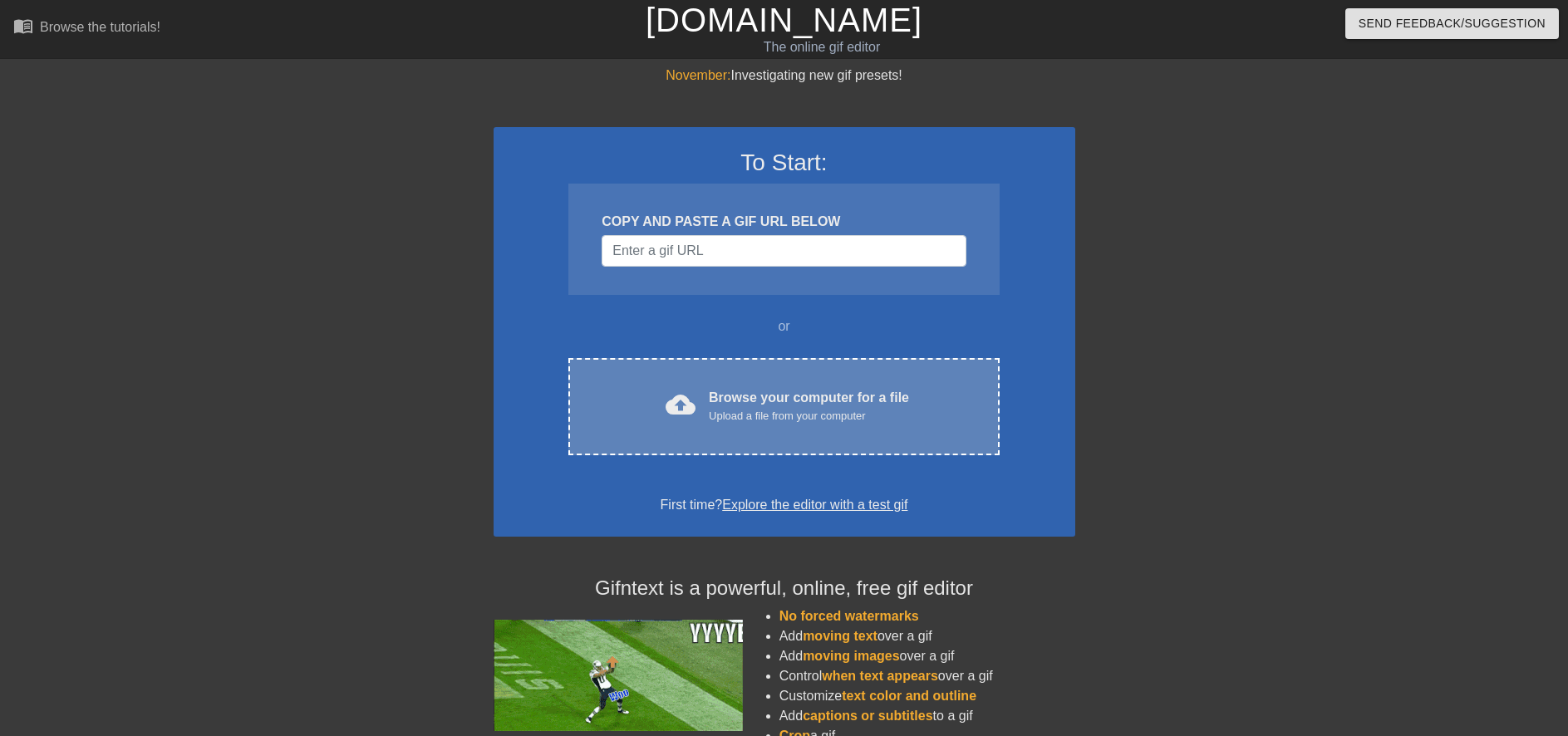
click at [770, 388] on div "Browse your computer for a file Upload a file from your computer" at bounding box center [808, 406] width 200 height 36
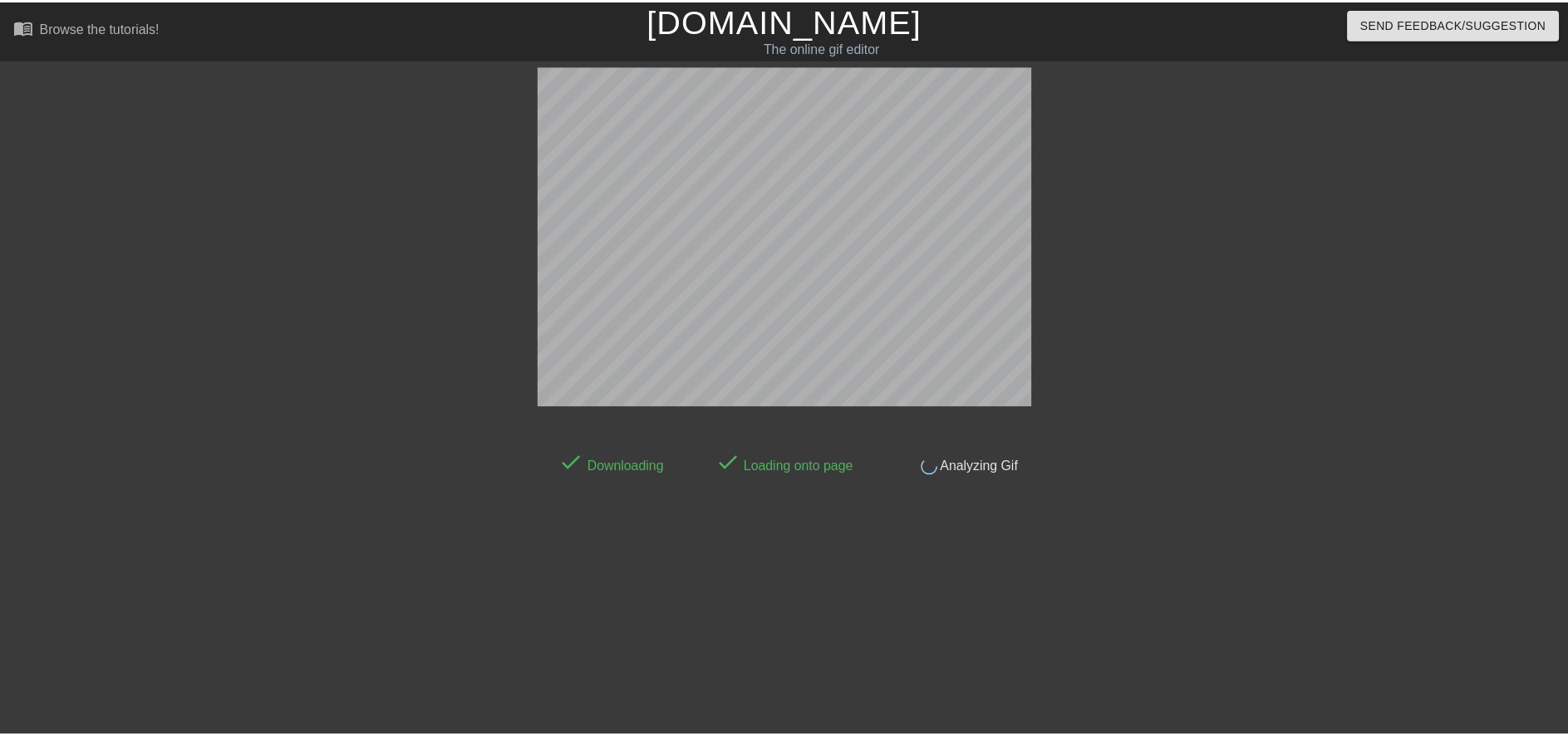
scroll to position [5, 0]
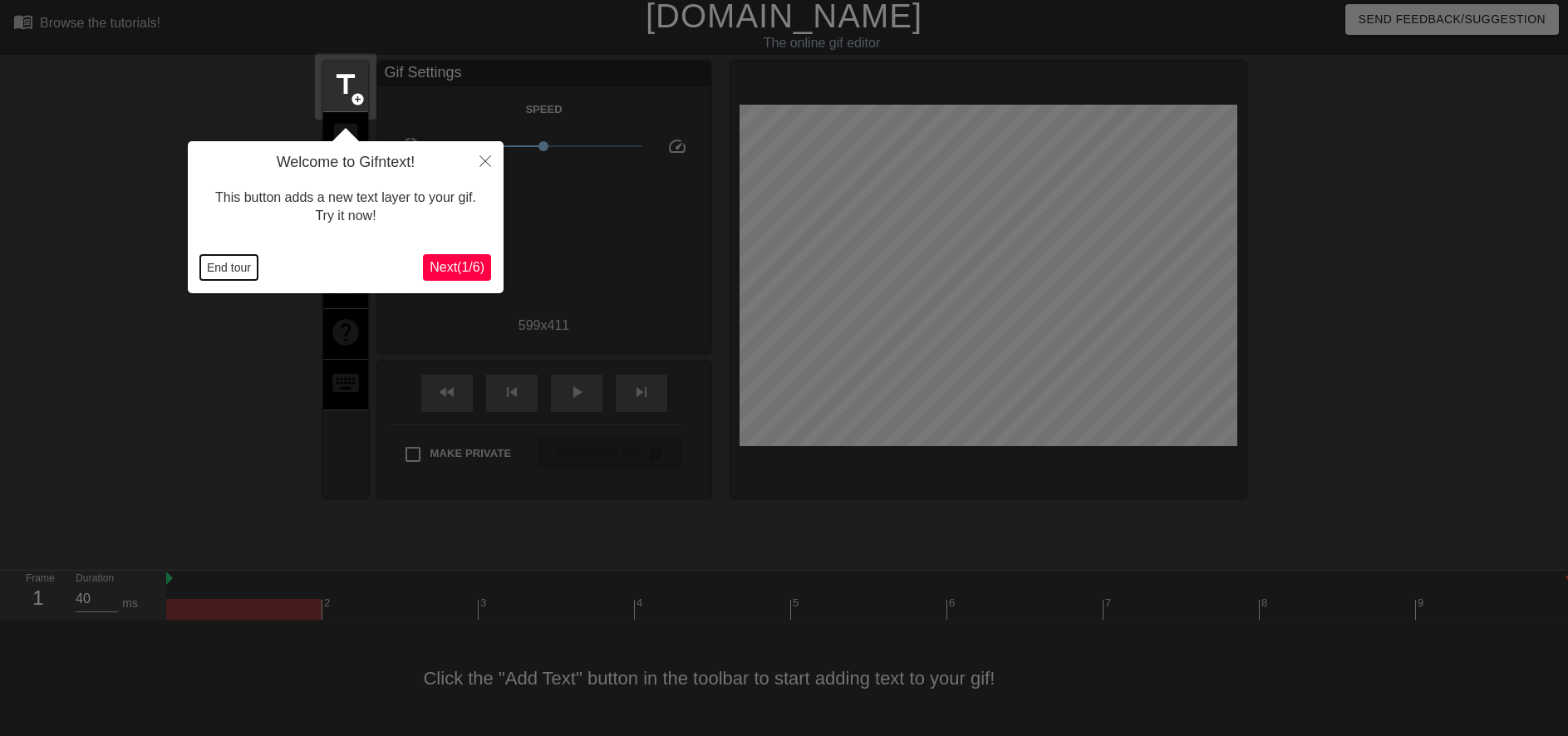
click at [240, 257] on button "End tour" at bounding box center [228, 268] width 57 height 25
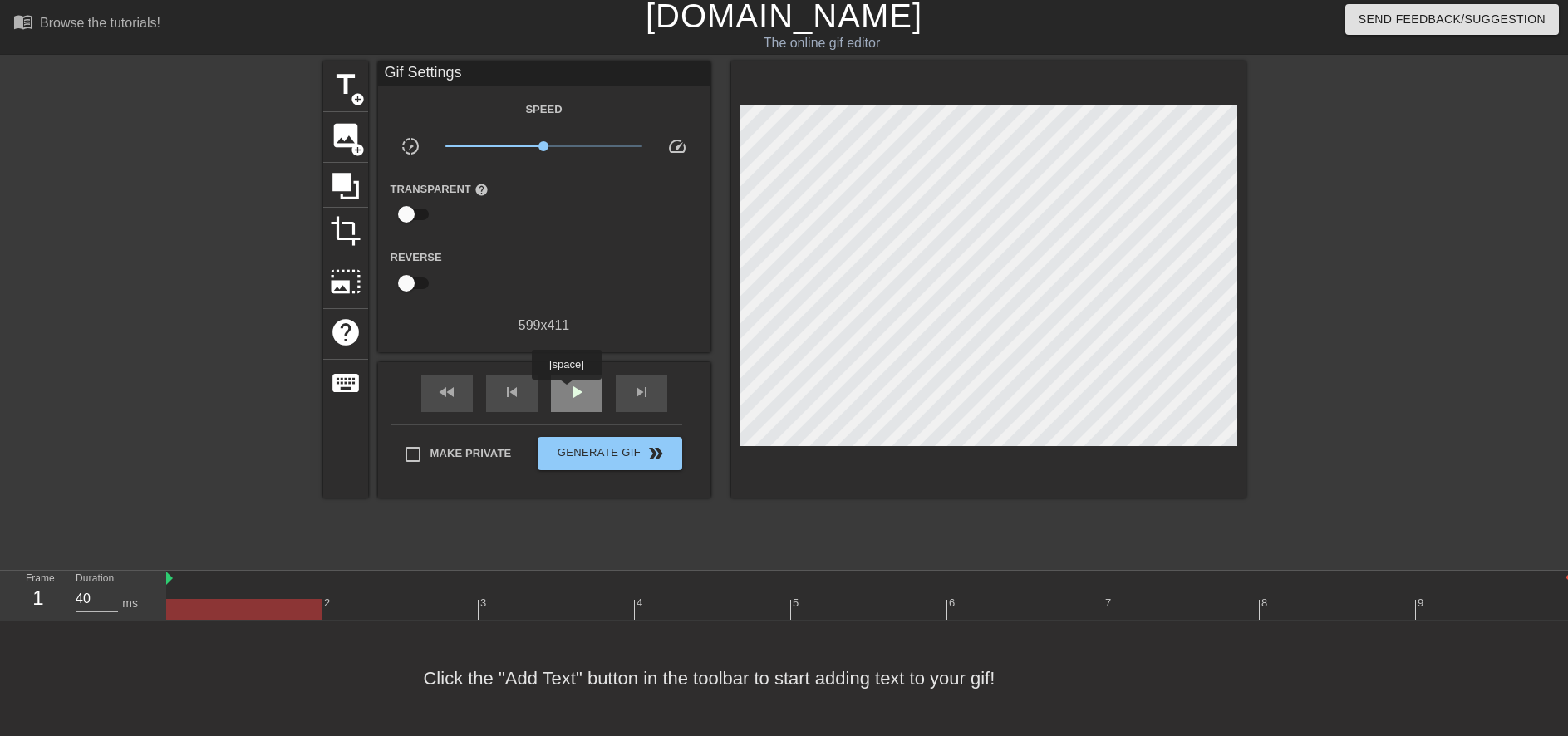
click at [566, 391] on span "play_arrow" at bounding box center [576, 392] width 20 height 20
click at [553, 142] on span "x1.23" at bounding box center [552, 146] width 10 height 10
click at [555, 142] on span "x1.30" at bounding box center [555, 146] width 10 height 10
click at [554, 142] on span "x1.27" at bounding box center [554, 146] width 10 height 10
click at [553, 142] on span "x1.23" at bounding box center [552, 146] width 10 height 10
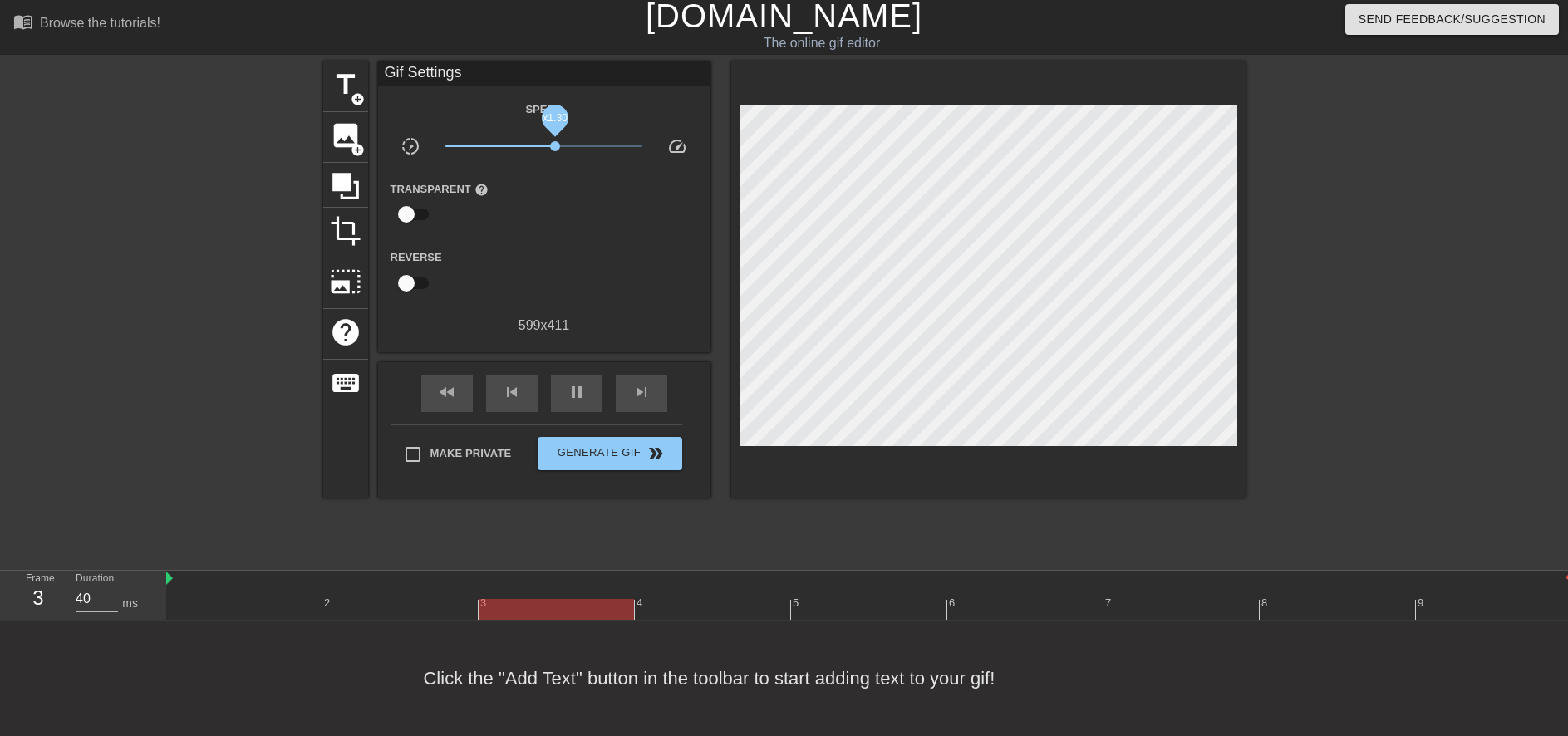
click at [555, 142] on span "x1.30" at bounding box center [555, 146] width 10 height 10
click at [554, 142] on span "x1.24" at bounding box center [553, 146] width 10 height 10
drag, startPoint x: 554, startPoint y: 142, endPoint x: 544, endPoint y: 143, distance: 10.0
click at [544, 143] on span "x1.01" at bounding box center [544, 146] width 10 height 10
click at [551, 143] on span "x1.17" at bounding box center [550, 146] width 10 height 10
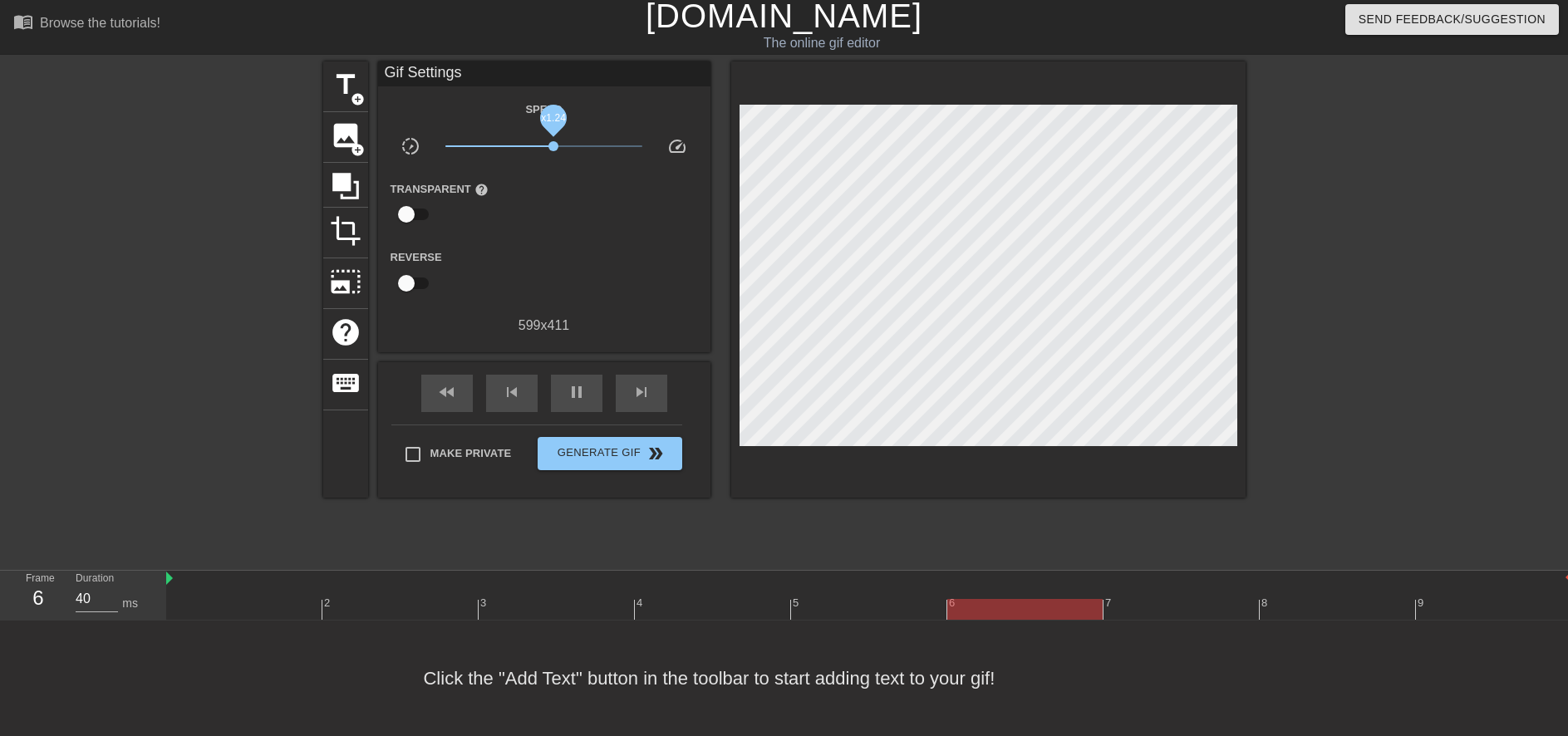
click at [554, 143] on span "x1.24" at bounding box center [553, 146] width 10 height 10
click at [555, 143] on span "x1.30" at bounding box center [555, 146] width 10 height 10
click at [552, 143] on span "x1.20" at bounding box center [551, 146] width 10 height 10
click at [549, 144] on span "x1.11" at bounding box center [548, 146] width 10 height 10
click at [552, 144] on span "x1.20" at bounding box center [551, 146] width 10 height 10
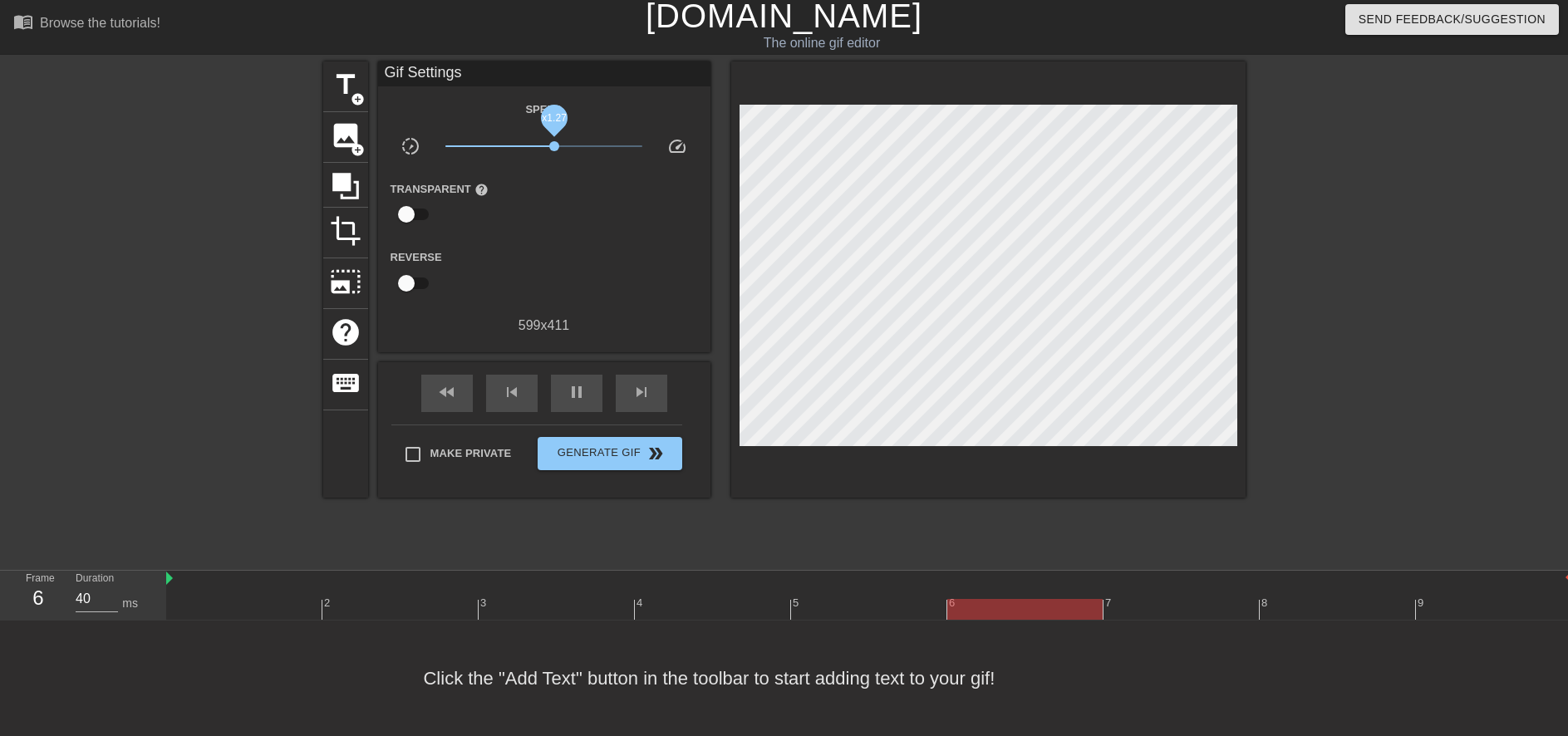
click at [554, 142] on span "x1.27" at bounding box center [554, 146] width 10 height 10
click at [587, 391] on div "pause" at bounding box center [576, 392] width 52 height 37
click at [569, 398] on span "play_arrow" at bounding box center [576, 392] width 20 height 20
click at [576, 392] on span "pause" at bounding box center [576, 392] width 20 height 20
drag, startPoint x: 300, startPoint y: 611, endPoint x: 984, endPoint y: 599, distance: 684.1
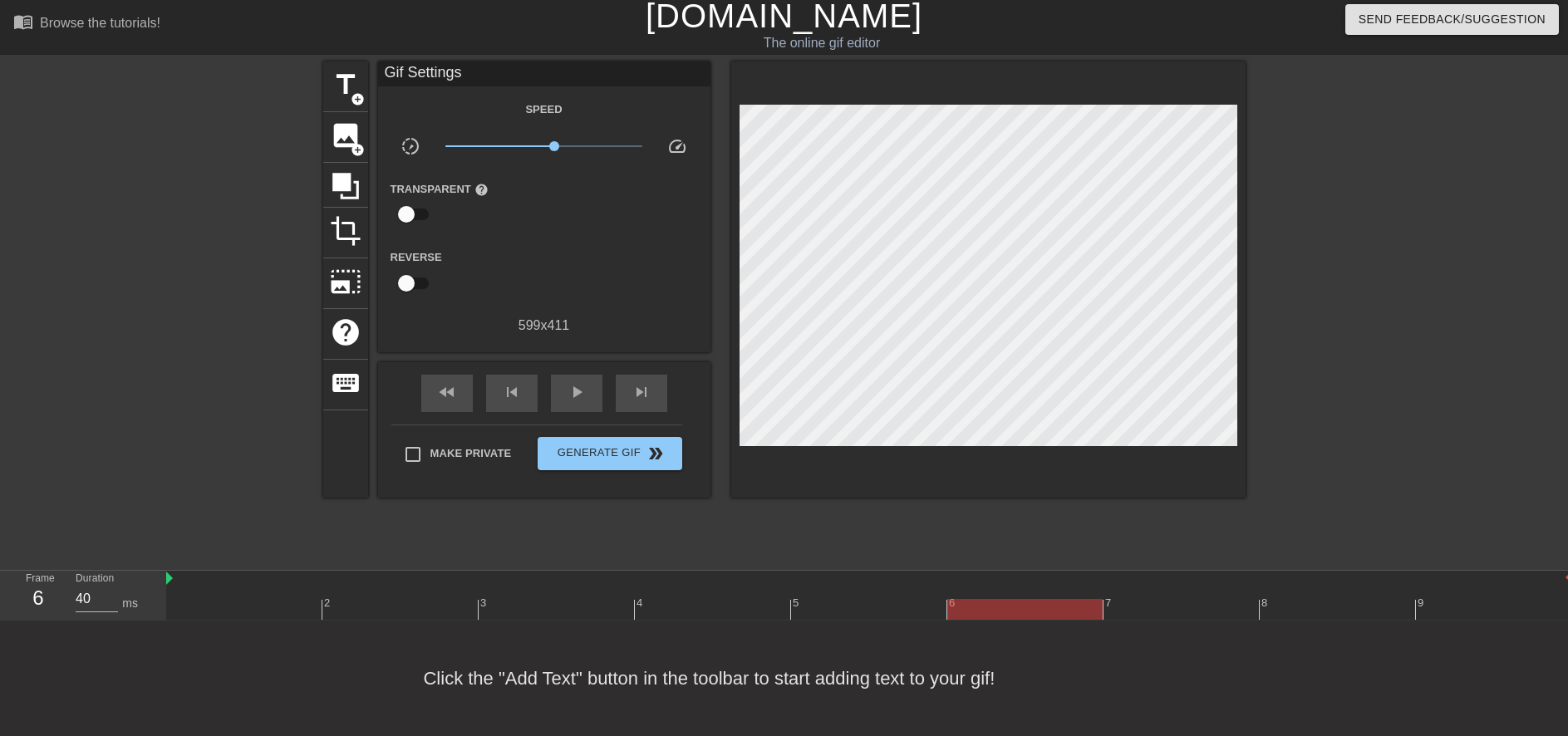
click at [984, 599] on div at bounding box center [870, 609] width 1406 height 21
click at [579, 384] on span "play_arrow" at bounding box center [576, 392] width 20 height 20
click at [551, 142] on span "x1.17" at bounding box center [550, 146] width 10 height 10
click at [556, 141] on span "x1.33" at bounding box center [544, 146] width 197 height 20
click at [556, 141] on span "x1.33" at bounding box center [556, 146] width 10 height 10
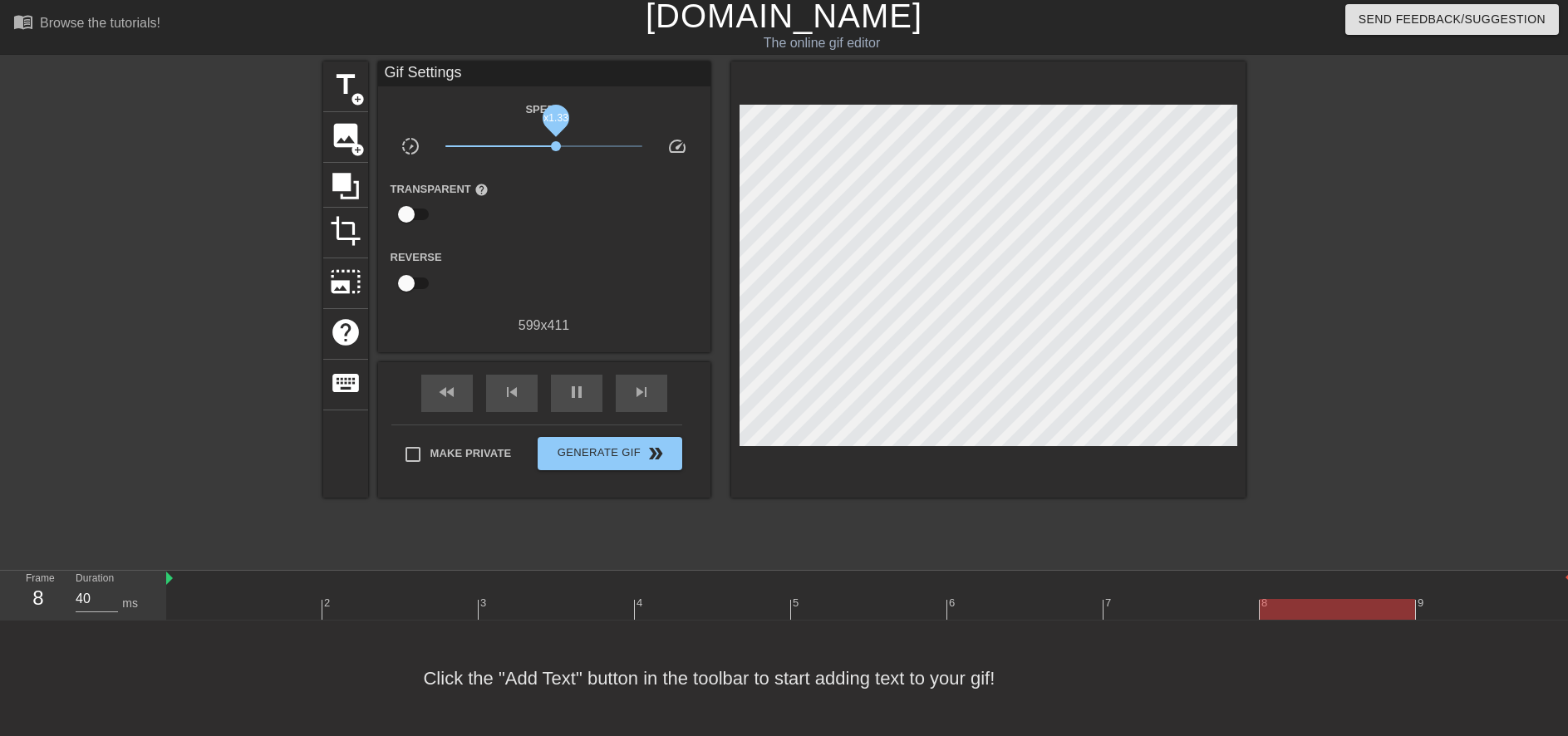
click at [556, 141] on span "x1.33" at bounding box center [556, 146] width 10 height 10
click at [555, 141] on span "x1.30" at bounding box center [555, 146] width 10 height 10
click at [554, 141] on span "x1.24" at bounding box center [553, 146] width 10 height 10
click at [557, 147] on span "x1.35" at bounding box center [556, 146] width 10 height 10
click at [555, 147] on span "x1.30" at bounding box center [555, 146] width 10 height 10
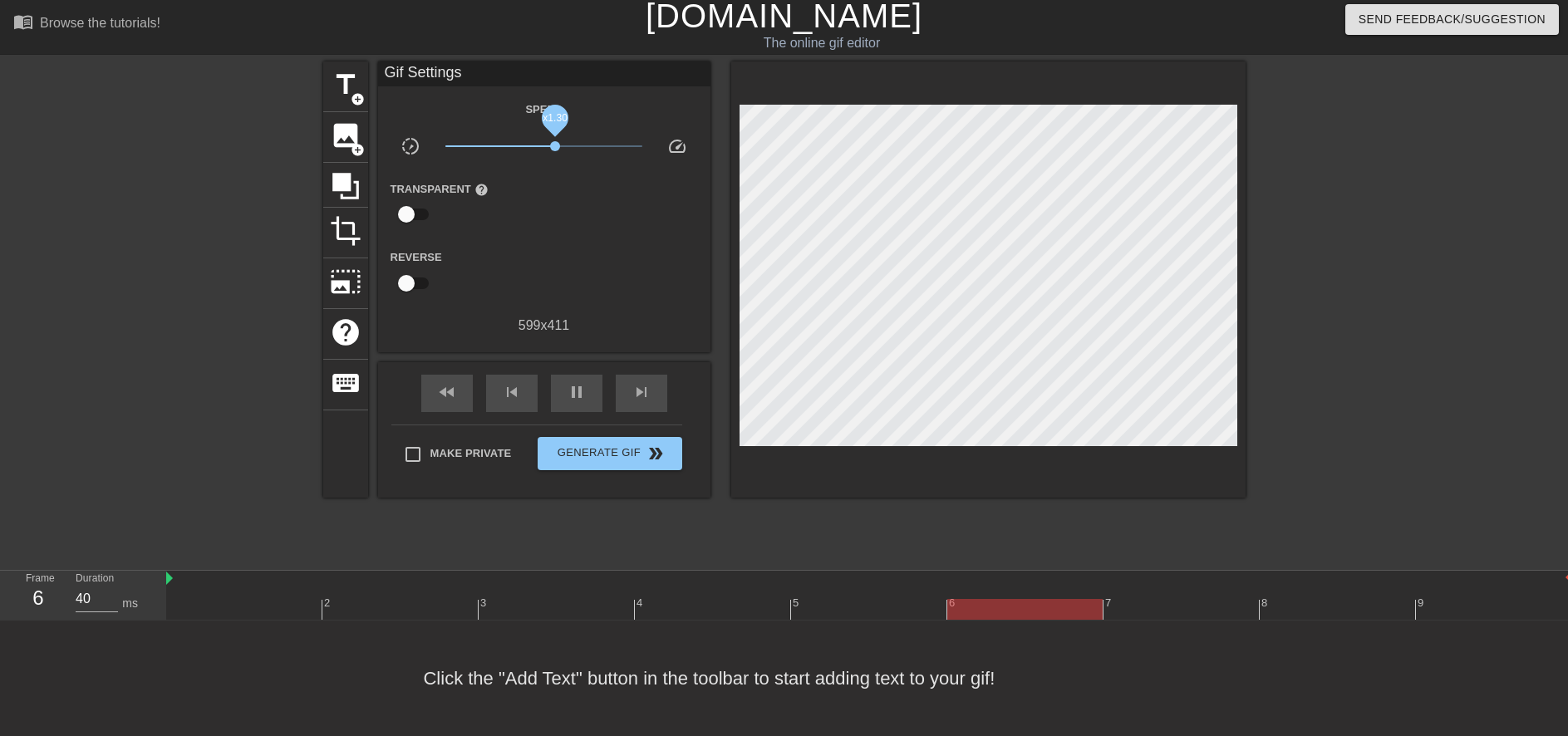
click at [552, 142] on span "x1.30" at bounding box center [555, 146] width 10 height 10
click at [554, 142] on span "x1.27" at bounding box center [554, 146] width 10 height 10
click at [546, 144] on span "x1.10" at bounding box center [547, 146] width 10 height 10
click at [552, 146] on span "x1.20" at bounding box center [551, 146] width 10 height 10
click at [577, 389] on span "pause" at bounding box center [576, 392] width 20 height 20
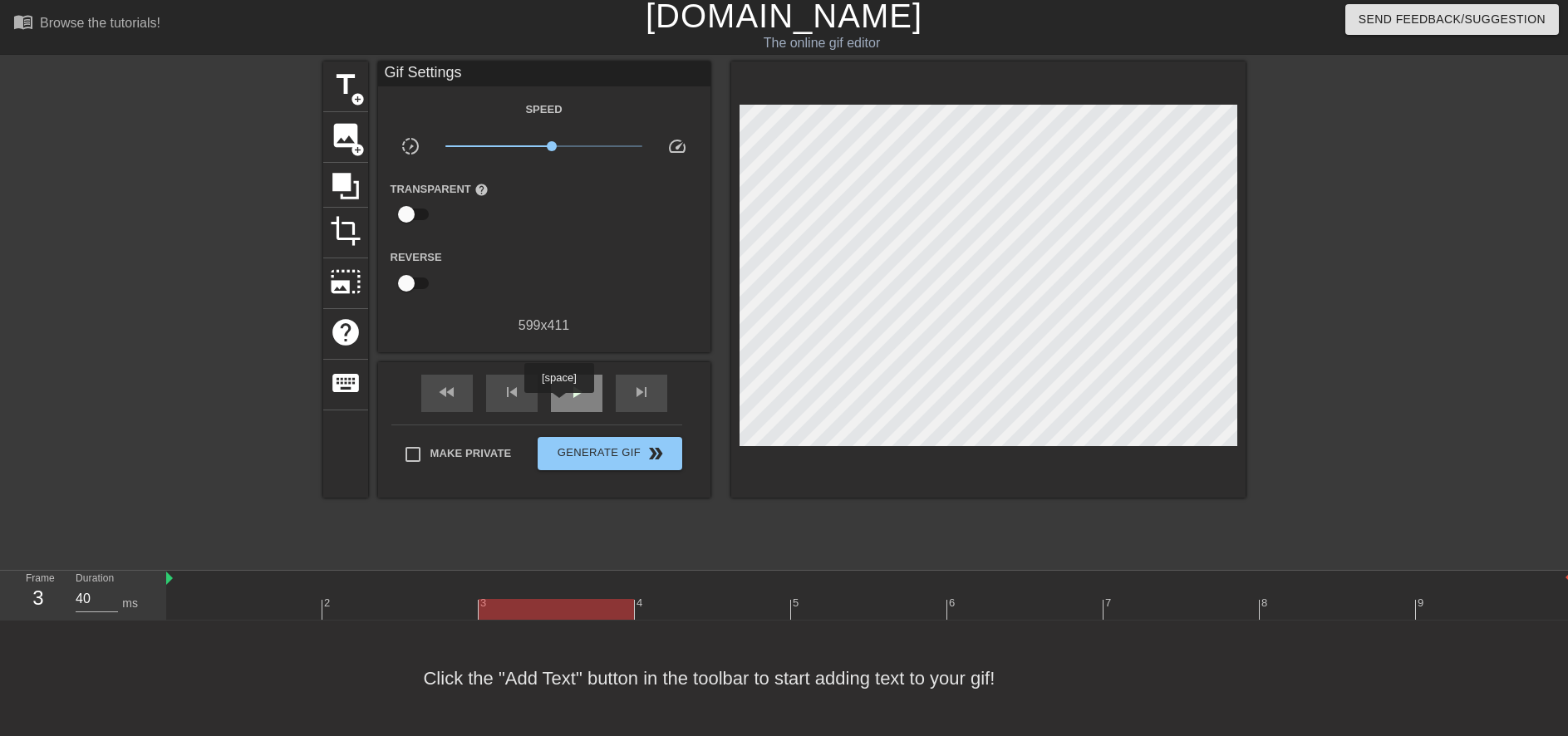
click at [574, 394] on span "play_arrow" at bounding box center [576, 392] width 20 height 20
click at [549, 144] on span "x1.14" at bounding box center [548, 146] width 10 height 10
click at [581, 395] on span "pause" at bounding box center [576, 392] width 20 height 20
drag, startPoint x: 422, startPoint y: 604, endPoint x: 917, endPoint y: 598, distance: 495.0
click at [917, 598] on div "2 3 4 5 6 7 8 9" at bounding box center [870, 595] width 1406 height 49
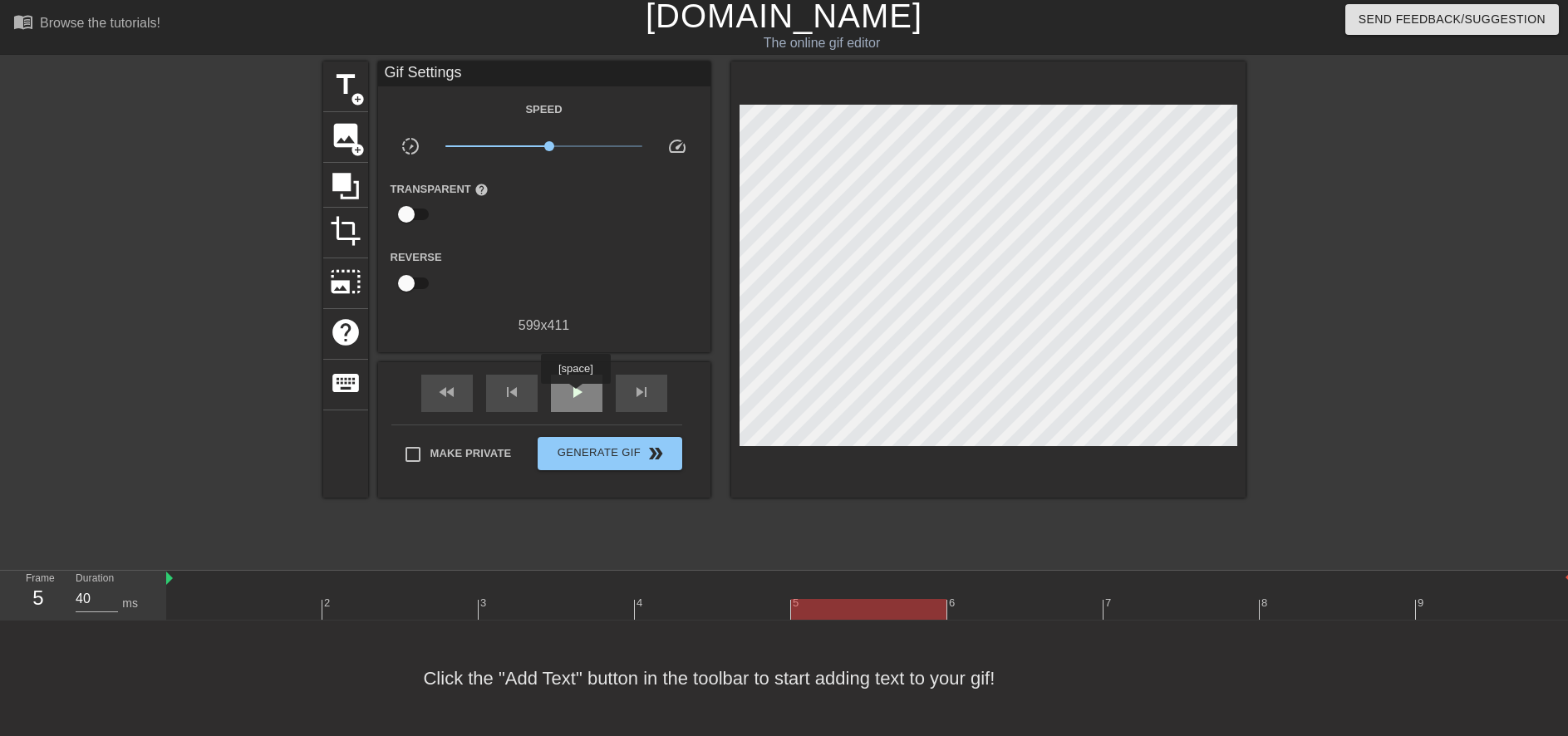
click at [575, 395] on span "play_arrow" at bounding box center [576, 392] width 20 height 20
click at [593, 401] on div "pause" at bounding box center [576, 392] width 52 height 37
click at [579, 393] on span "play_arrow" at bounding box center [576, 392] width 20 height 20
click at [572, 397] on span "pause" at bounding box center [576, 392] width 20 height 20
click at [572, 397] on span "play_arrow" at bounding box center [576, 392] width 20 height 20
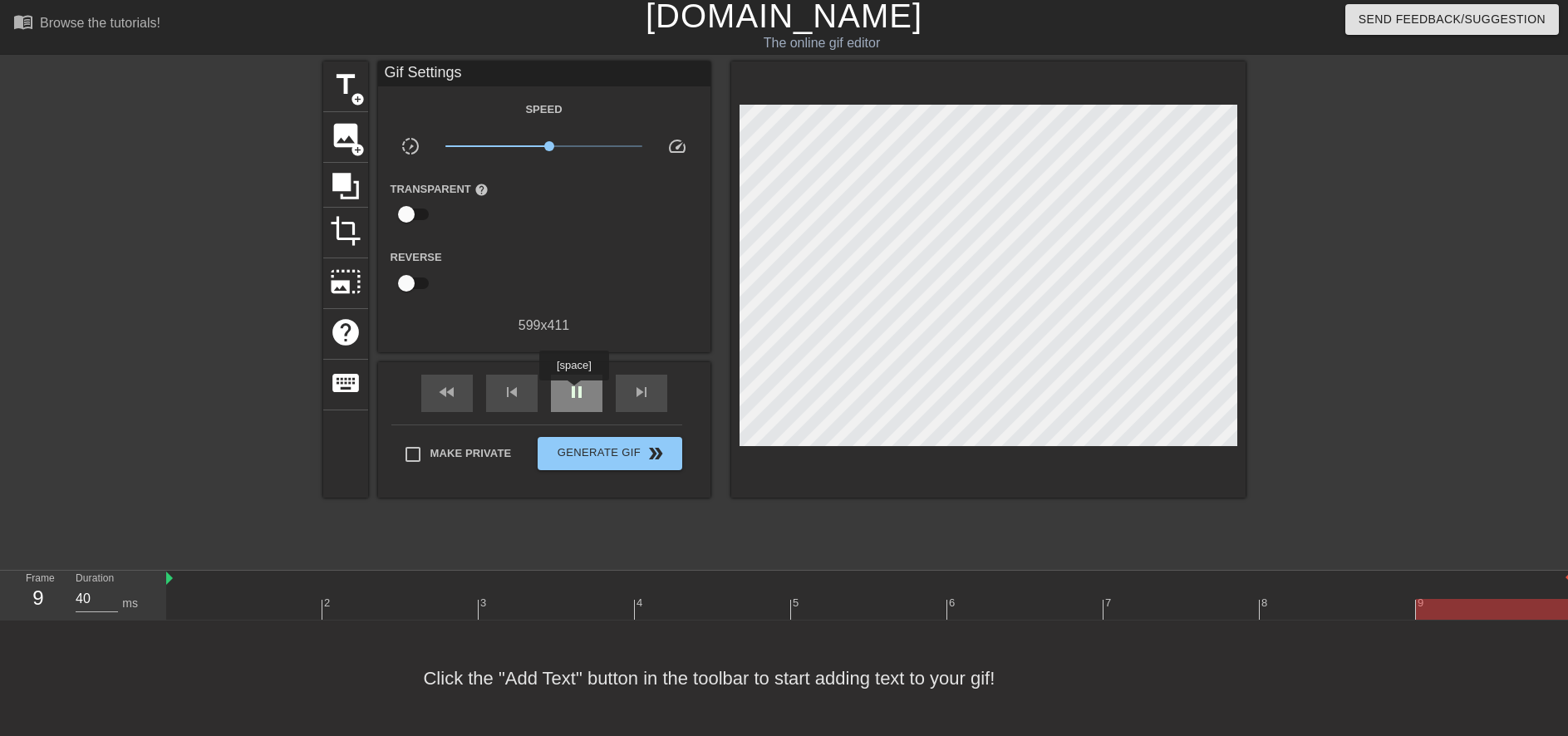
click at [574, 392] on span "pause" at bounding box center [576, 392] width 20 height 20
drag, startPoint x: 254, startPoint y: 579, endPoint x: 855, endPoint y: 594, distance: 601.2
click at [855, 594] on div "2 3 4 5 6 7 8 9" at bounding box center [870, 595] width 1406 height 49
click at [575, 386] on span "play_arrow" at bounding box center [576, 392] width 20 height 20
click at [575, 396] on span "pause" at bounding box center [576, 392] width 20 height 20
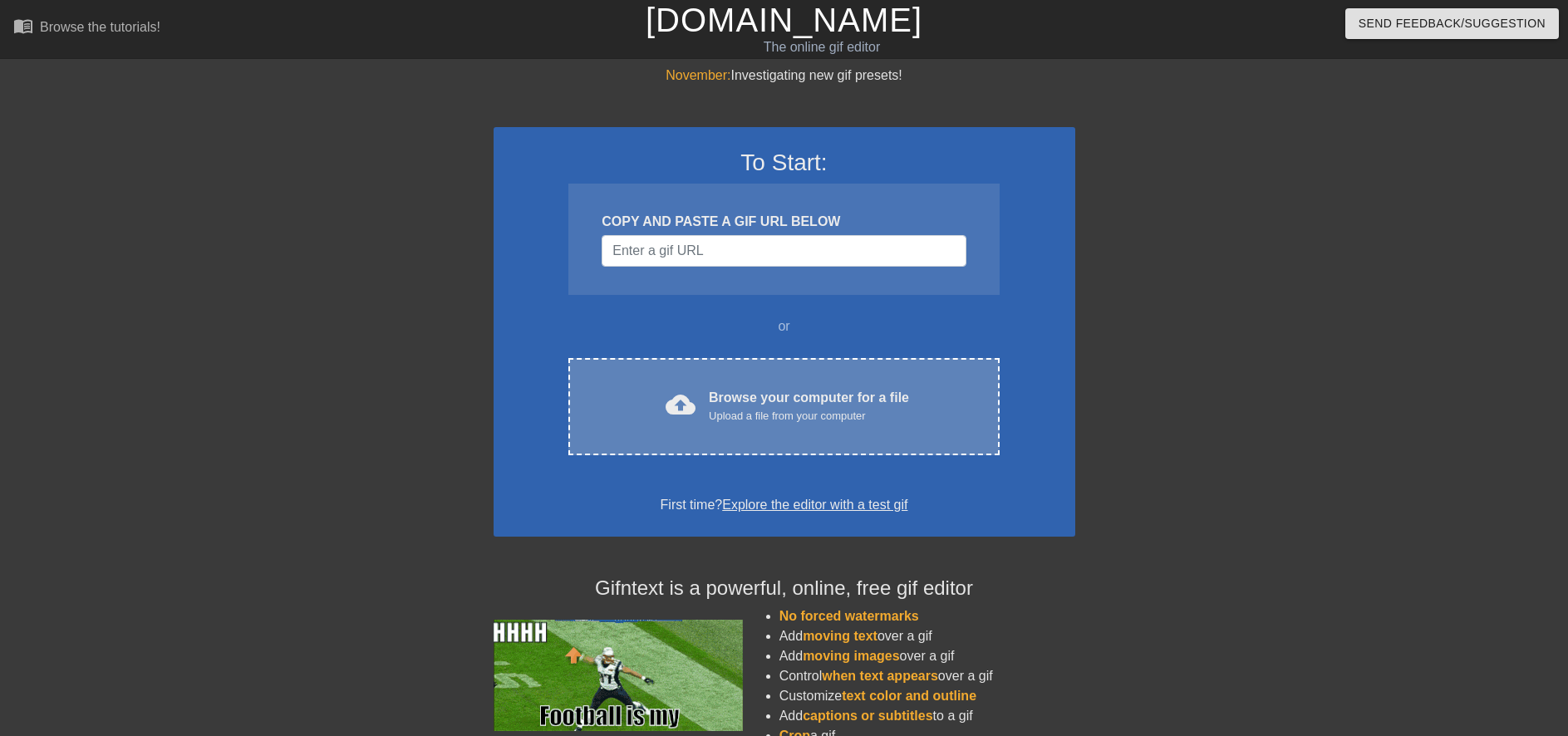
click at [803, 390] on div "Browse your computer for a file Upload a file from your computer" at bounding box center [808, 406] width 200 height 36
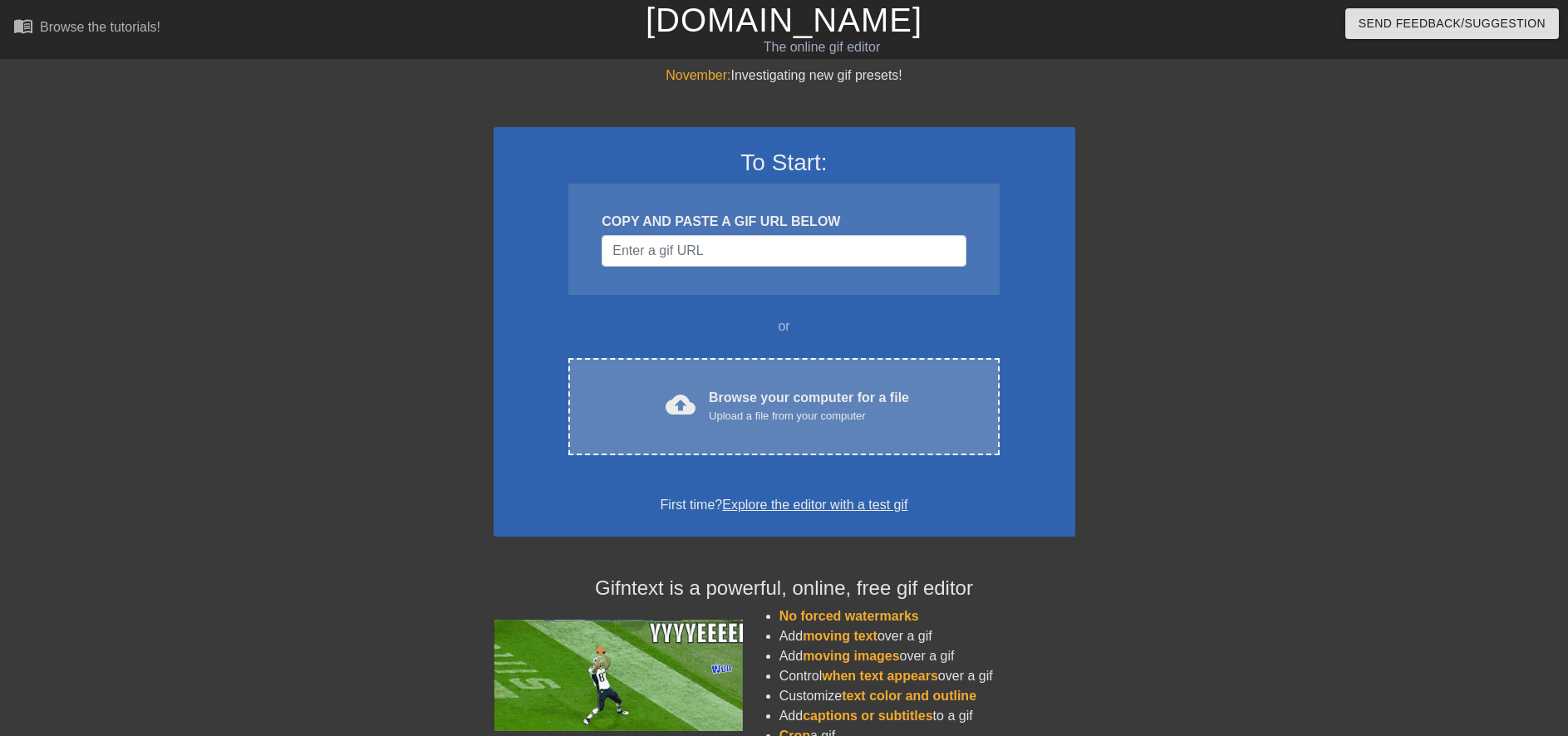
click at [804, 376] on div "cloud_upload Browse your computer for a file Upload a file from your computer C…" at bounding box center [784, 406] width 431 height 97
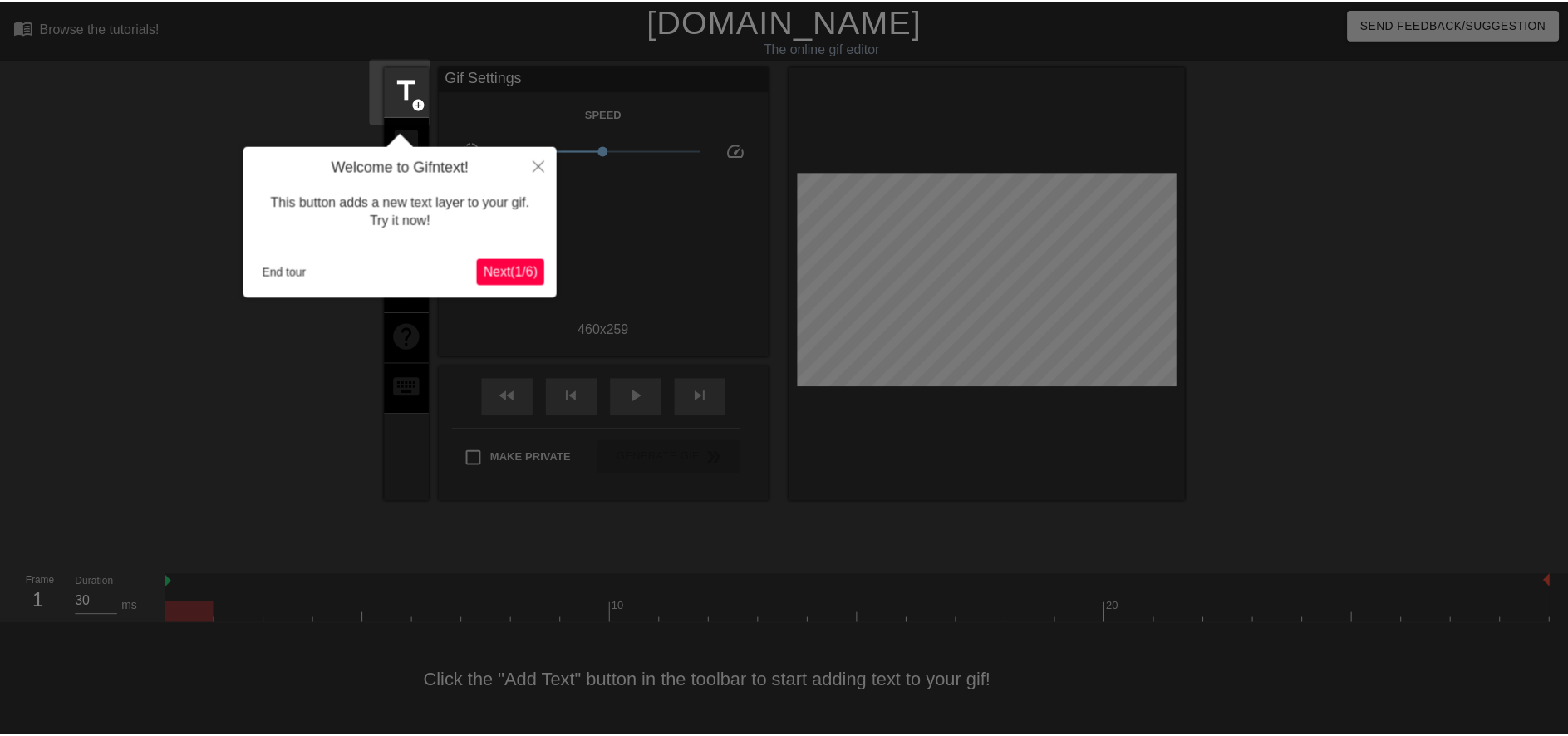
scroll to position [5, 0]
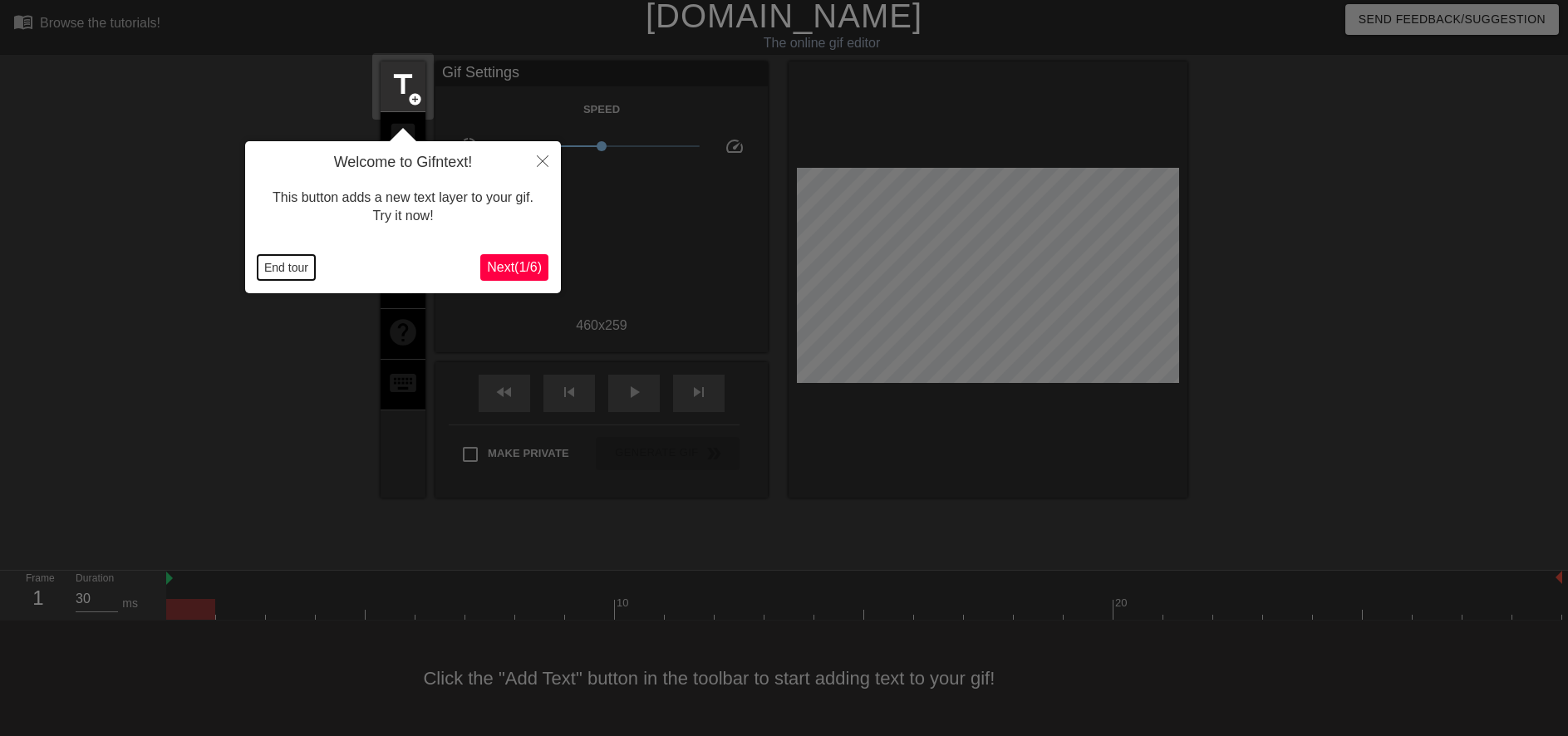
click at [303, 279] on button "End tour" at bounding box center [286, 268] width 57 height 25
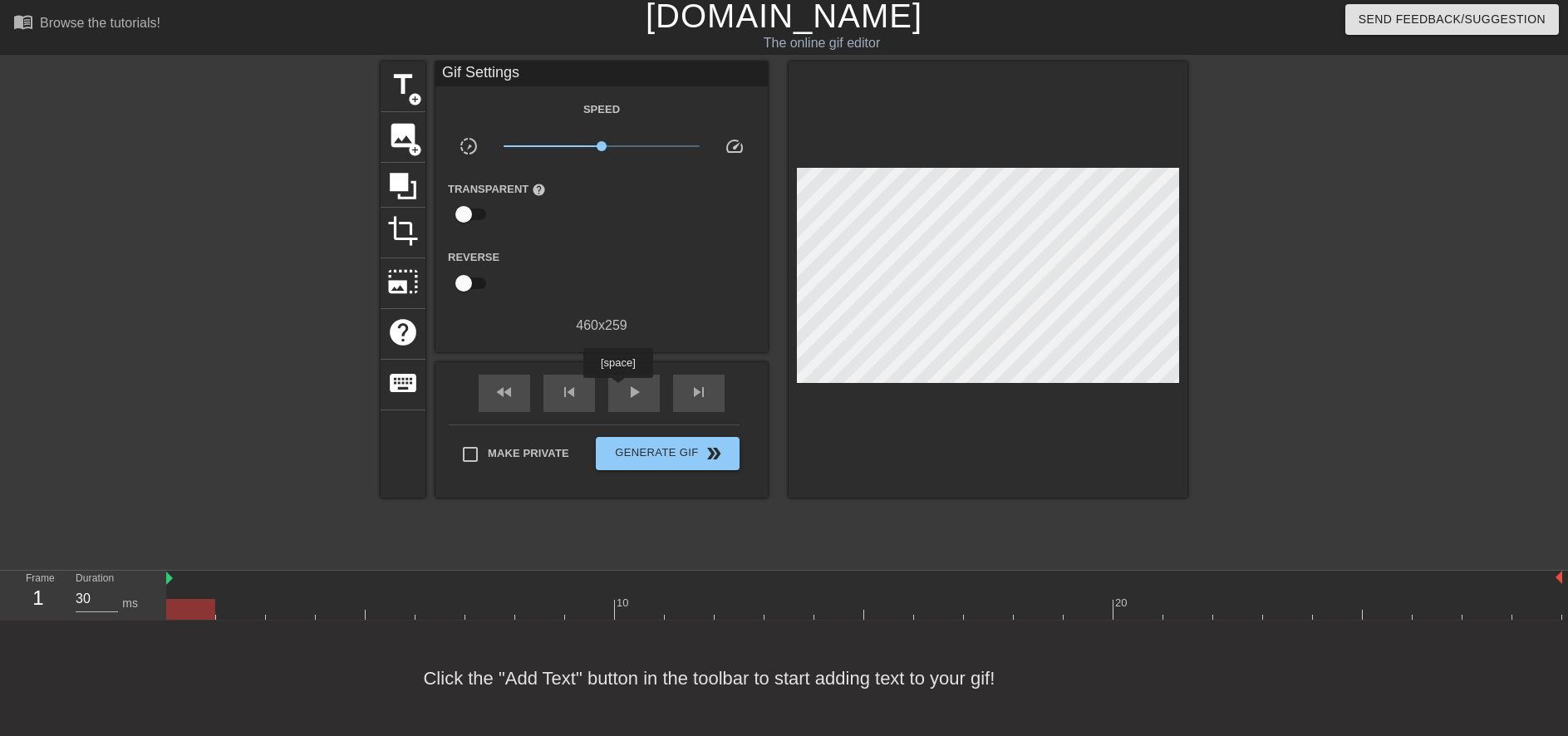
drag, startPoint x: 617, startPoint y: 390, endPoint x: 629, endPoint y: 372, distance: 21.6
click at [621, 391] on div "play_arrow" at bounding box center [633, 392] width 52 height 37
click at [607, 144] on span "x1.15" at bounding box center [607, 146] width 10 height 10
click at [635, 385] on span "pause" at bounding box center [634, 392] width 20 height 20
drag, startPoint x: 430, startPoint y: 613, endPoint x: 519, endPoint y: 615, distance: 89.0
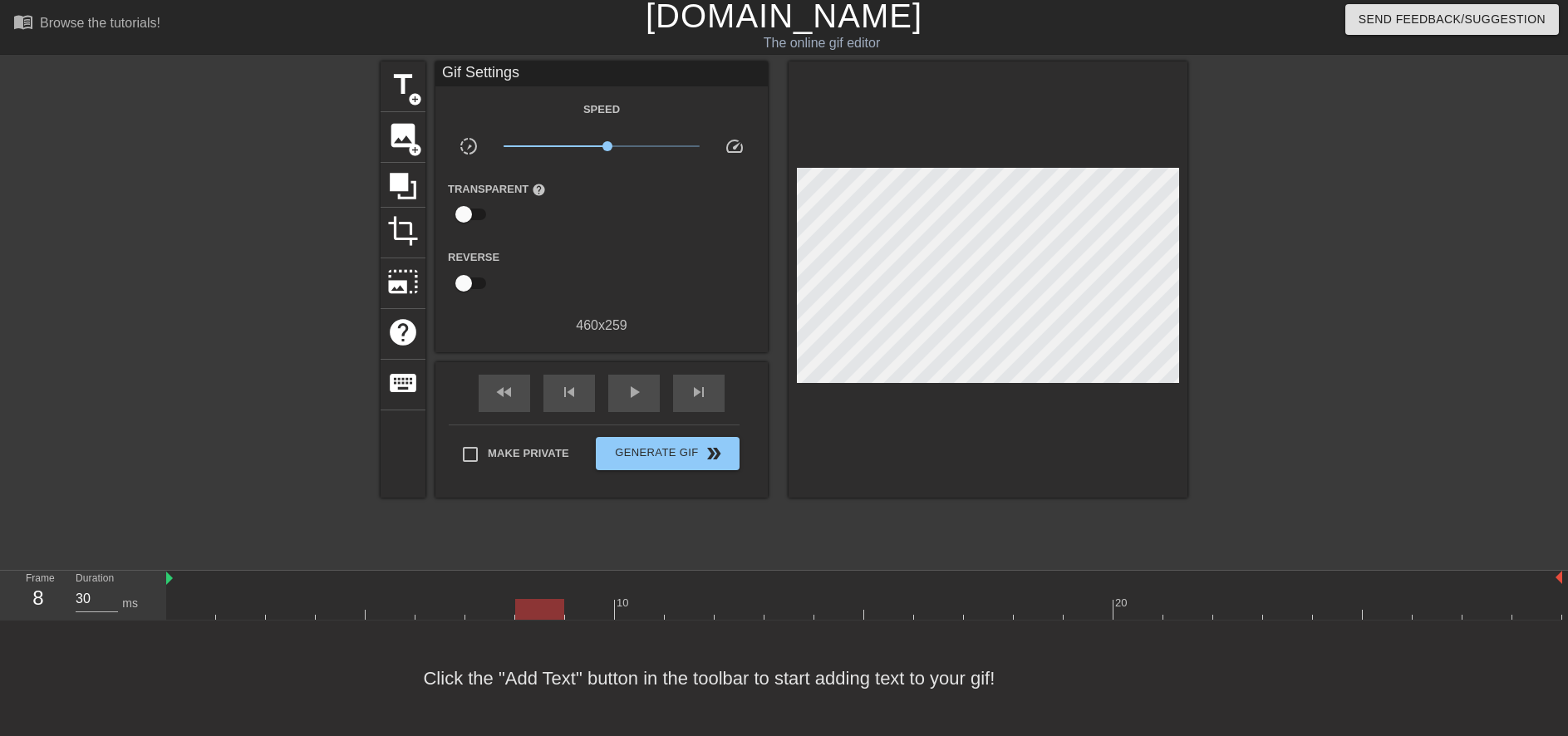
click at [519, 615] on div at bounding box center [864, 609] width 1396 height 21
click at [637, 392] on span "play_arrow" at bounding box center [634, 392] width 20 height 20
click at [604, 146] on span "x1.15" at bounding box center [607, 146] width 10 height 10
